Goal: Task Accomplishment & Management: Manage account settings

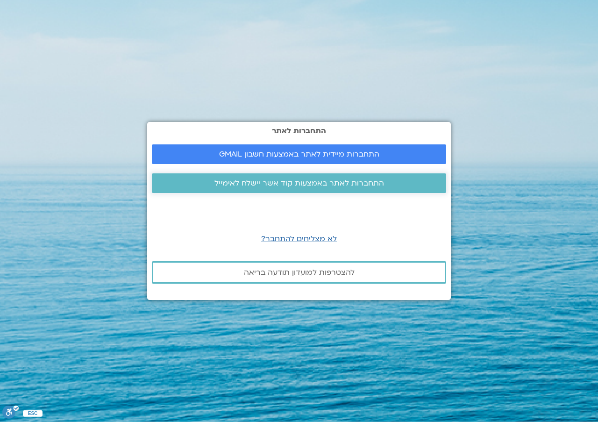
click at [303, 184] on span "התחברות לאתר באמצעות קוד אשר יישלח לאימייל" at bounding box center [300, 183] width 170 height 8
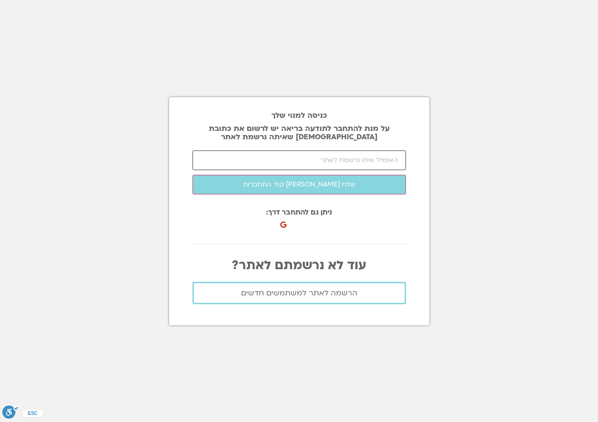
click at [231, 152] on input "email" at bounding box center [300, 161] width 214 height 20
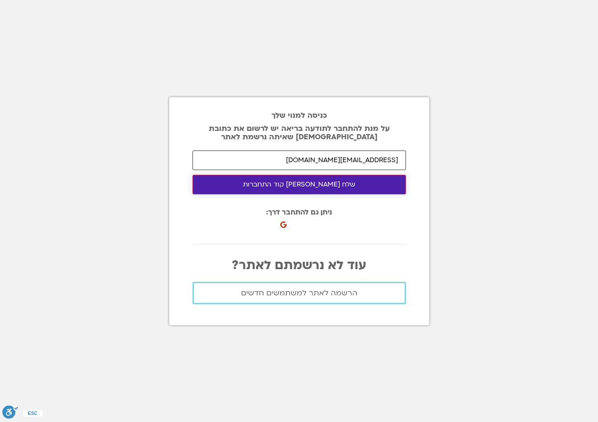
type input "[EMAIL_ADDRESS][DOMAIN_NAME]"
click at [322, 184] on button "שלח [PERSON_NAME] קוד התחברות" at bounding box center [300, 185] width 214 height 20
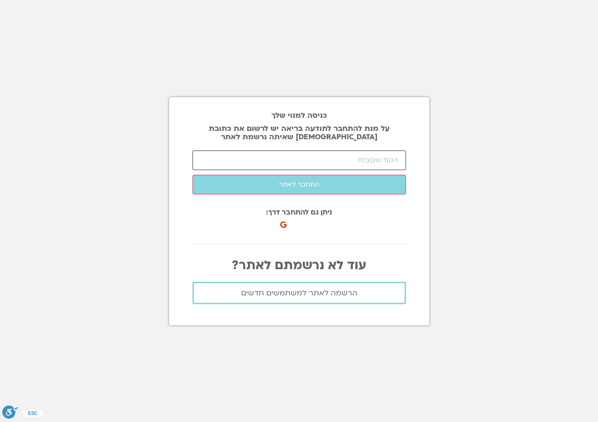
click at [272, 151] on input "number" at bounding box center [300, 161] width 214 height 20
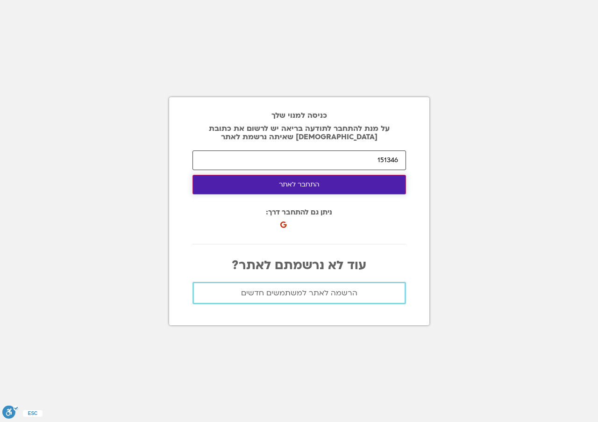
type input "151346"
click at [313, 184] on button "התחבר לאתר" at bounding box center [300, 185] width 214 height 20
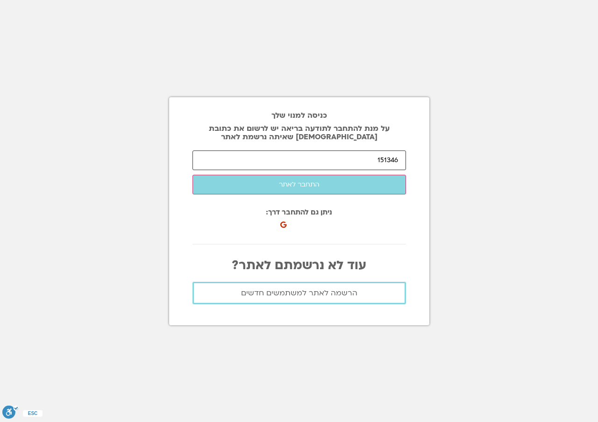
click at [402, 157] on input "151346" at bounding box center [300, 161] width 214 height 20
click at [401, 158] on input "151346" at bounding box center [300, 161] width 214 height 20
click at [375, 159] on input "151346" at bounding box center [300, 161] width 214 height 20
type input "1"
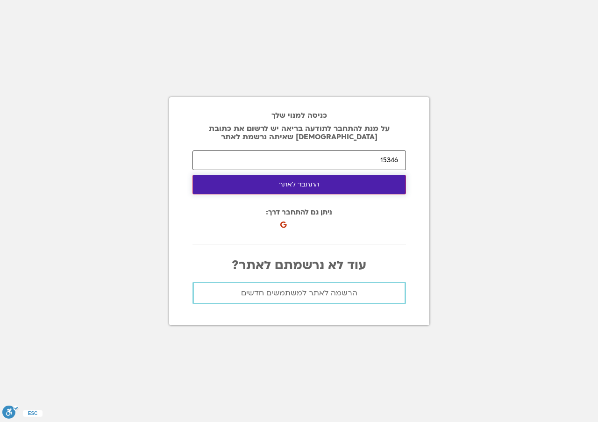
type input "15346"
click at [308, 184] on button "התחבר לאתר" at bounding box center [300, 185] width 214 height 20
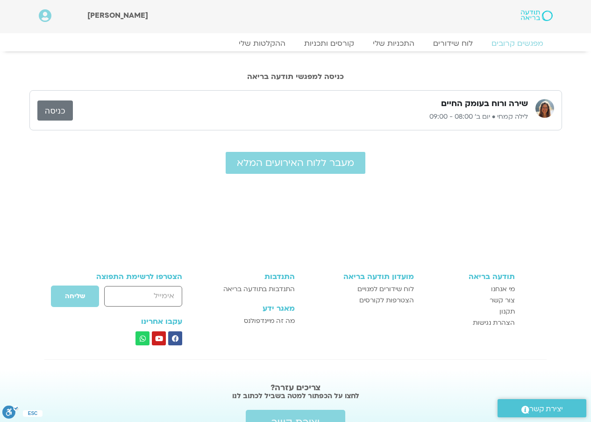
click at [53, 110] on link "כניסה" at bounding box center [55, 111] width 36 height 20
